Goal: Complete application form: Complete application form

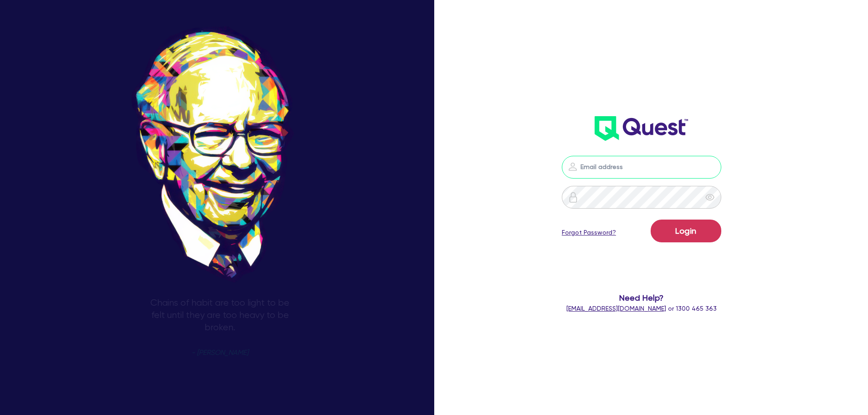
click at [617, 168] on input "email" at bounding box center [642, 167] width 160 height 23
type input "[EMAIL_ADDRESS][PERSON_NAME][DOMAIN_NAME]"
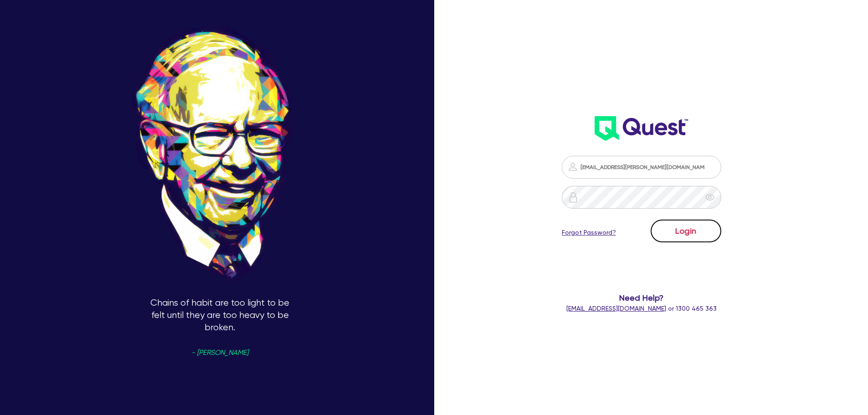
click at [684, 224] on button "Login" at bounding box center [686, 231] width 71 height 23
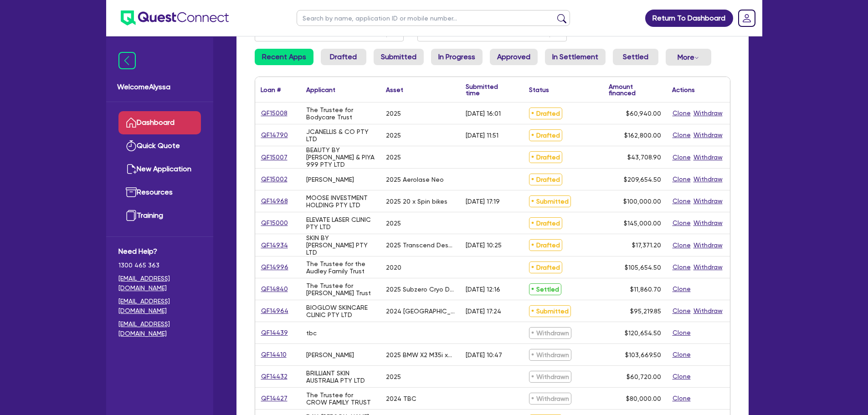
scroll to position [96, 0]
click at [323, 23] on input "text" at bounding box center [433, 18] width 273 height 16
type input "latari"
click at [555, 14] on button "submit" at bounding box center [562, 20] width 15 height 13
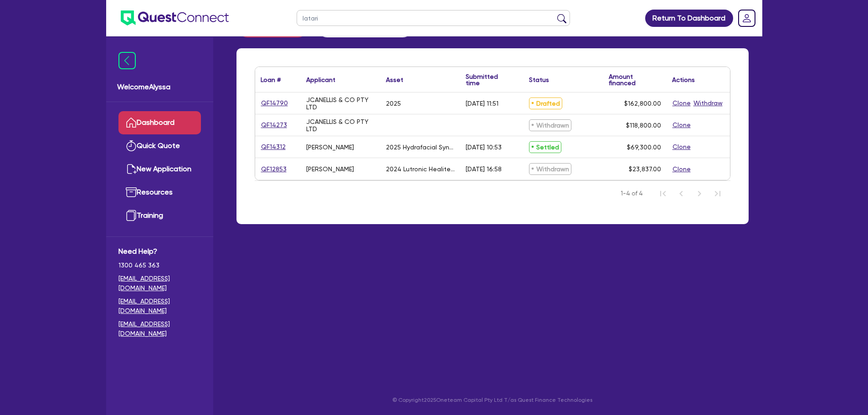
scroll to position [28, 0]
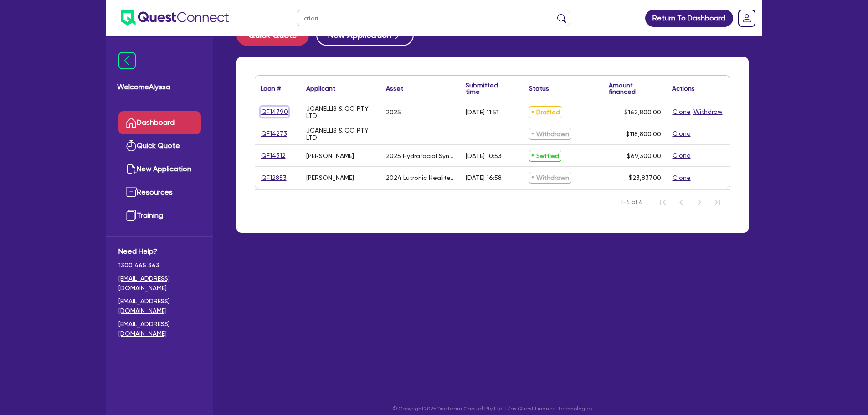
click at [272, 112] on link "QF14790" at bounding box center [275, 112] width 28 height 10
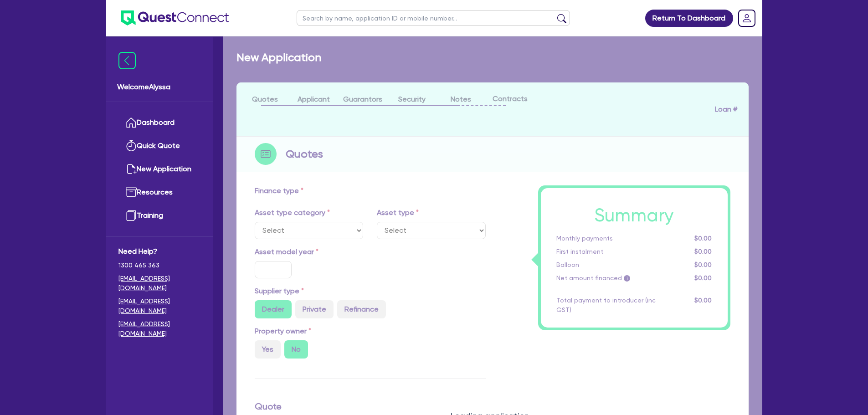
select select "TERTIARY_ASSETS"
type input "2025"
type input "203,500"
type input "40,700"
type input "8"
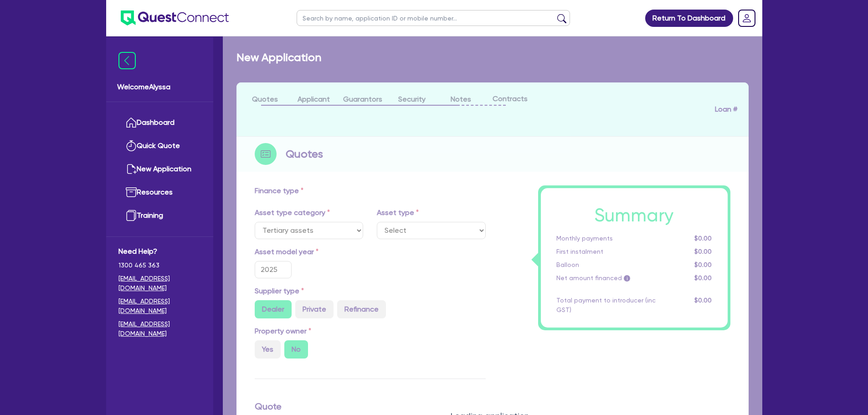
select select "BEAUTY_EQUIPMENT"
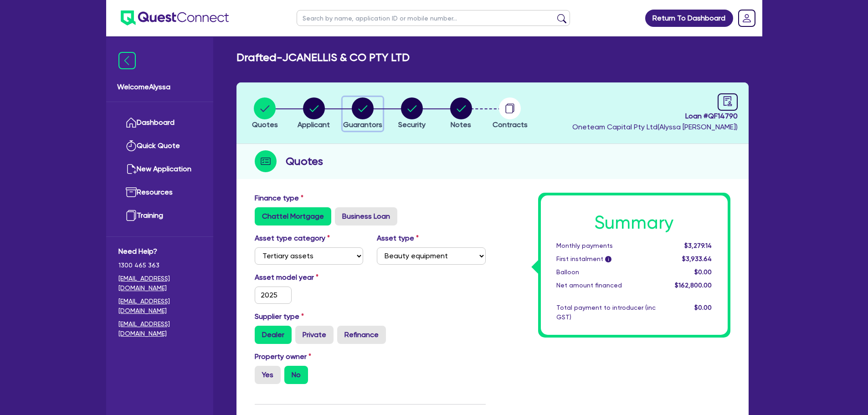
click at [365, 108] on icon "button" at bounding box center [363, 108] width 9 height 6
select select "MRS"
select select "QLD"
select select "DE_FACTO"
select select "CASH"
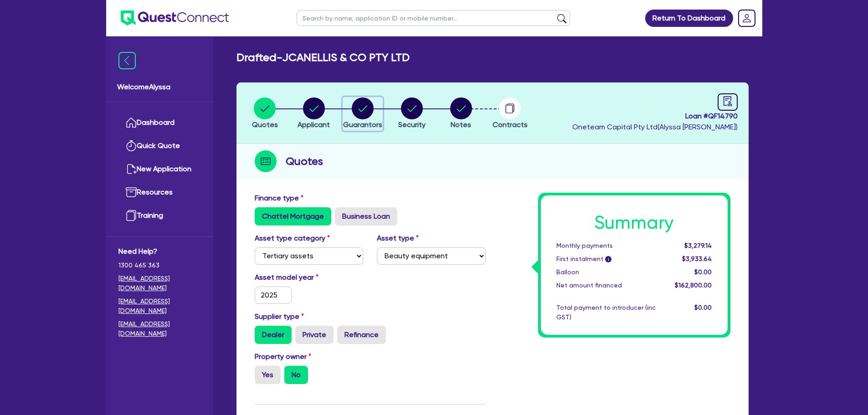
select select "VEHICLE"
select select "EQUIPMENT"
select select "HOUSEHOLD_PERSONAL"
select select "EQUIPMENT"
select select "CREDIT_CARD"
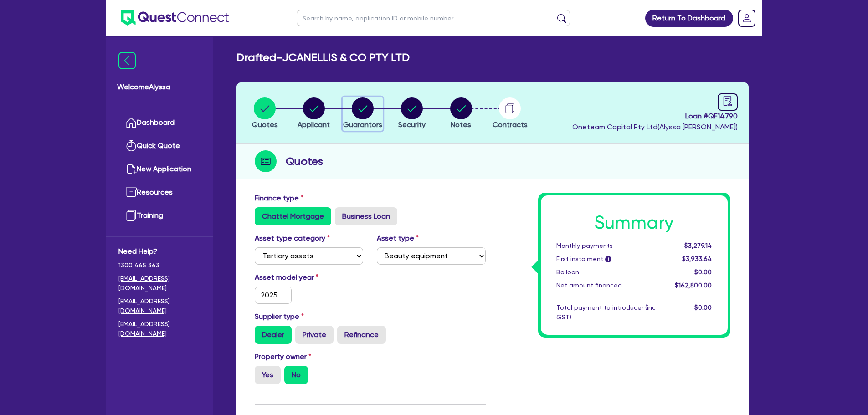
select select "EQUIPMENT_LOAN"
select select "MR"
select select "[GEOGRAPHIC_DATA]"
select select "DE_FACTO"
select select "PROPERTY"
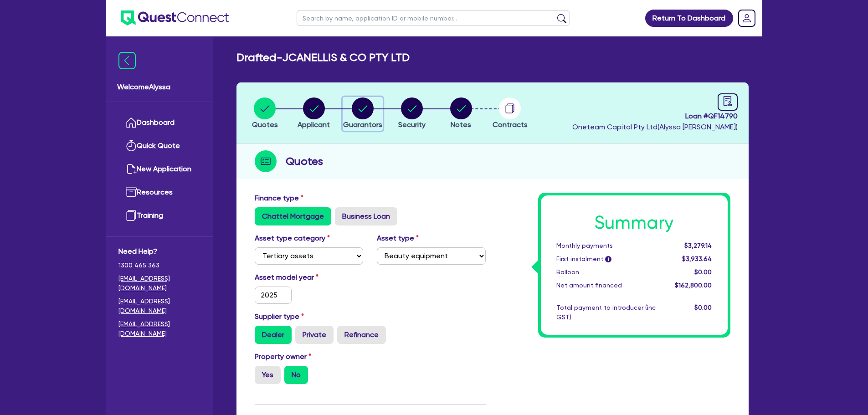
select select "MORTGAGE"
select select "CREDIT_CARD"
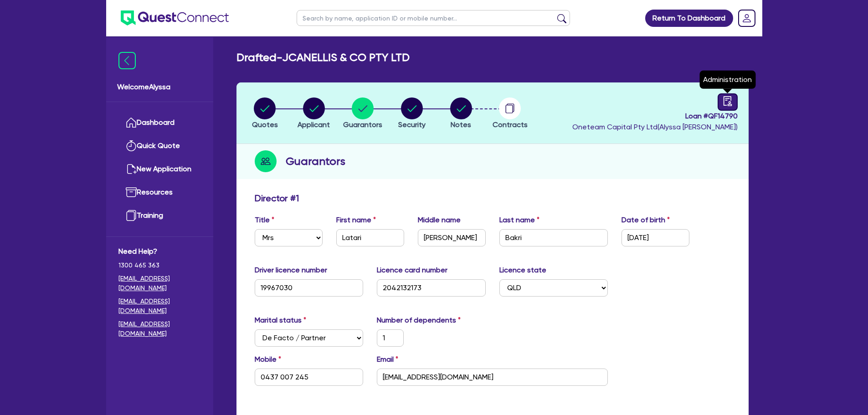
click at [734, 98] on link at bounding box center [728, 101] width 20 height 17
select select "DRAFTED_AMENDED"
select select "Other"
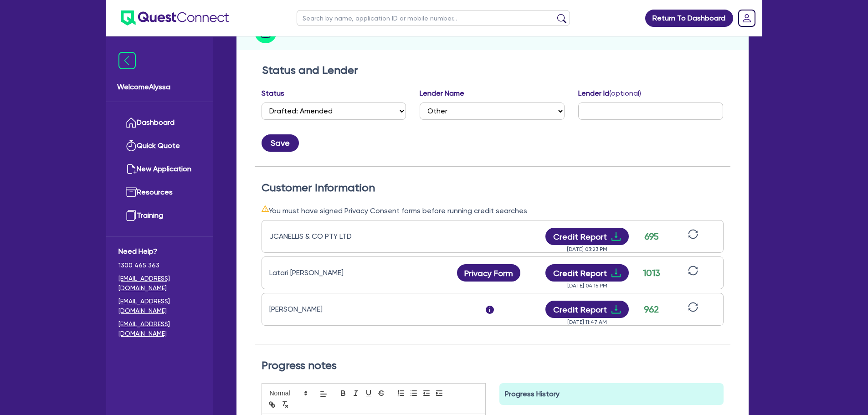
scroll to position [129, 0]
click at [586, 306] on button "Credit Report" at bounding box center [587, 308] width 83 height 17
